Goal: Navigation & Orientation: Go to known website

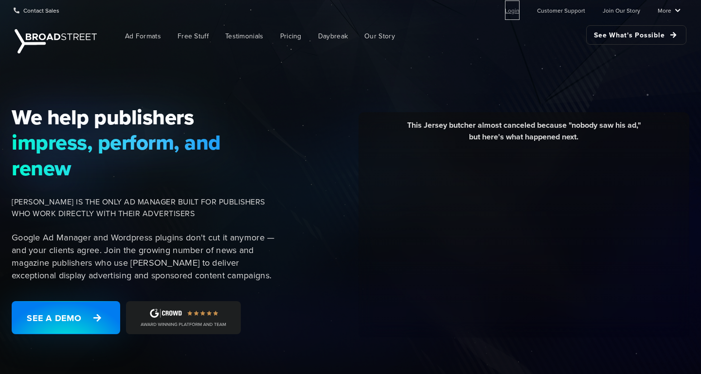
click at [517, 13] on link "Login" at bounding box center [512, 9] width 15 height 19
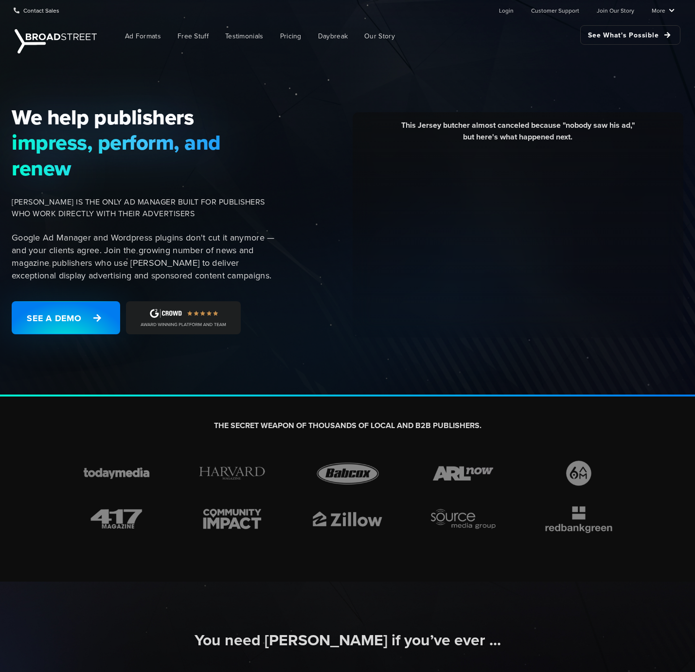
click at [470, 73] on div "We help publishers impress, perform, and renew [PERSON_NAME] IS THE ONLY AD MAN…" at bounding box center [347, 226] width 695 height 341
click at [511, 9] on link "Login" at bounding box center [506, 9] width 15 height 19
click at [507, 13] on link "Login" at bounding box center [506, 9] width 15 height 19
